Goal: Task Accomplishment & Management: Use online tool/utility

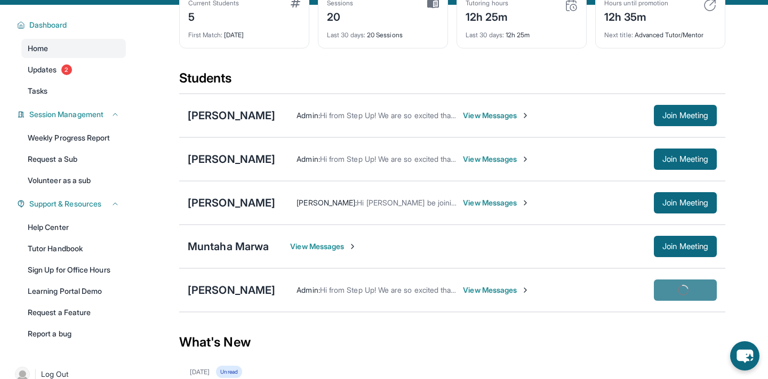
scroll to position [63, 0]
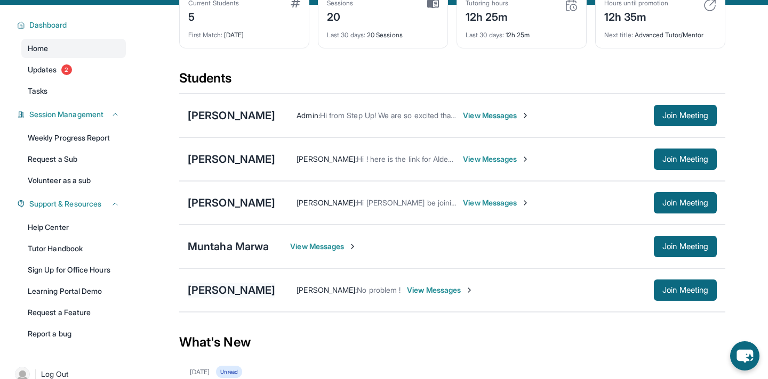
click at [224, 296] on div "[PERSON_NAME]" at bounding box center [231, 290] width 87 height 15
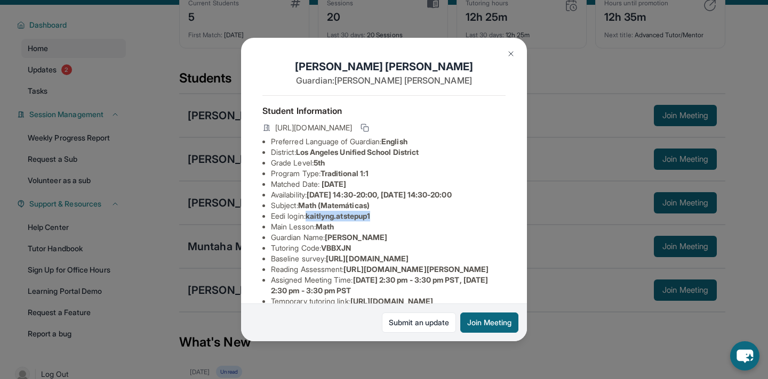
drag, startPoint x: 310, startPoint y: 214, endPoint x: 394, endPoint y: 217, distance: 84.3
click at [394, 217] on li "Eedi login : kaitlyng.atstepup1" at bounding box center [388, 216] width 235 height 11
copy span "kaitlyng.atstepup1"
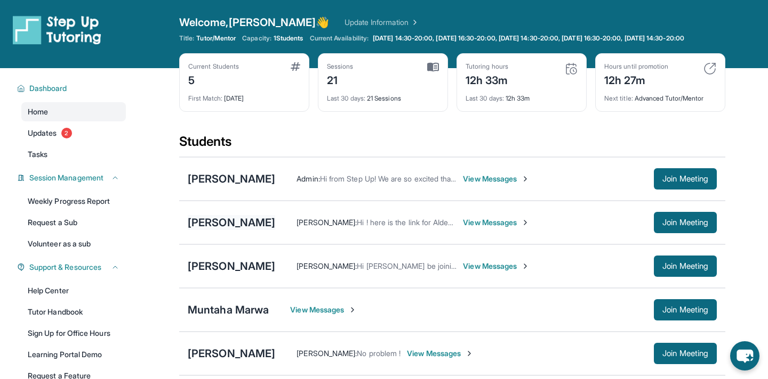
click at [217, 230] on div "[PERSON_NAME]" at bounding box center [231, 222] width 87 height 15
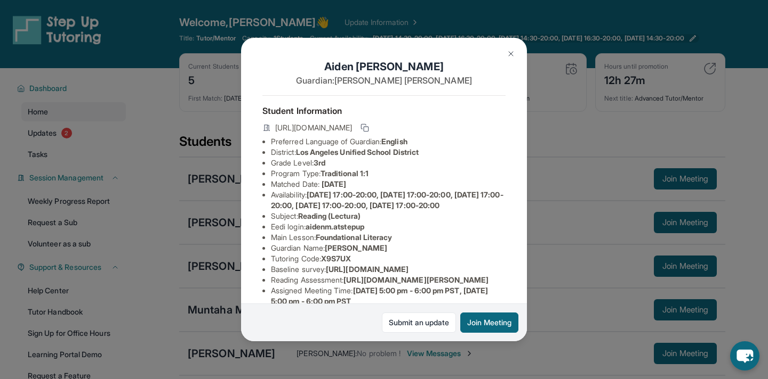
click at [508, 50] on img at bounding box center [510, 54] width 9 height 9
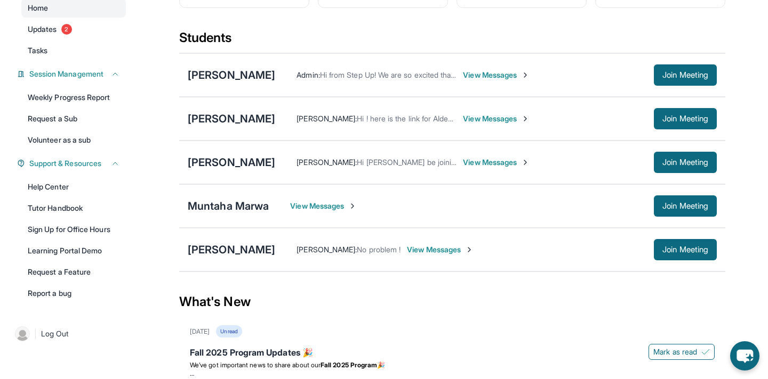
scroll to position [52, 0]
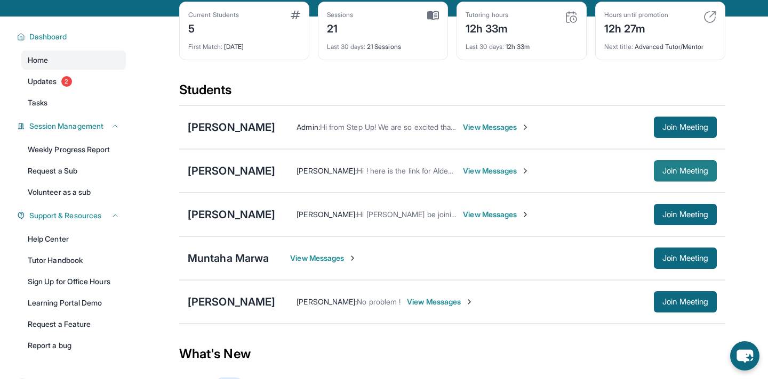
click at [672, 174] on span "Join Meeting" at bounding box center [685, 171] width 46 height 6
